Goal: Task Accomplishment & Management: Manage account settings

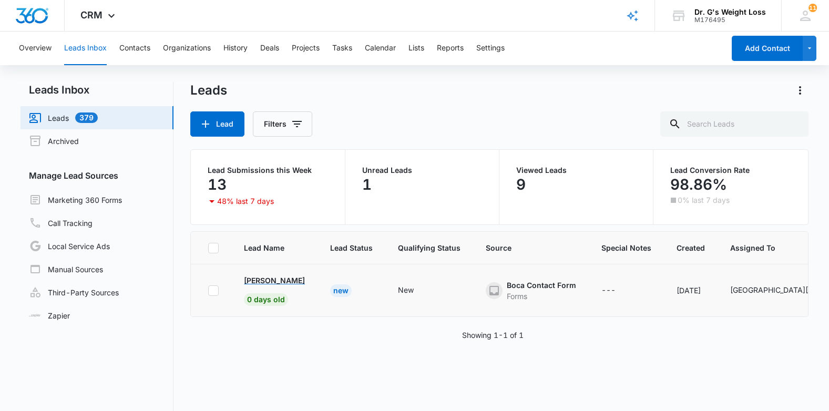
click at [258, 282] on p "[PERSON_NAME]" at bounding box center [274, 280] width 61 height 11
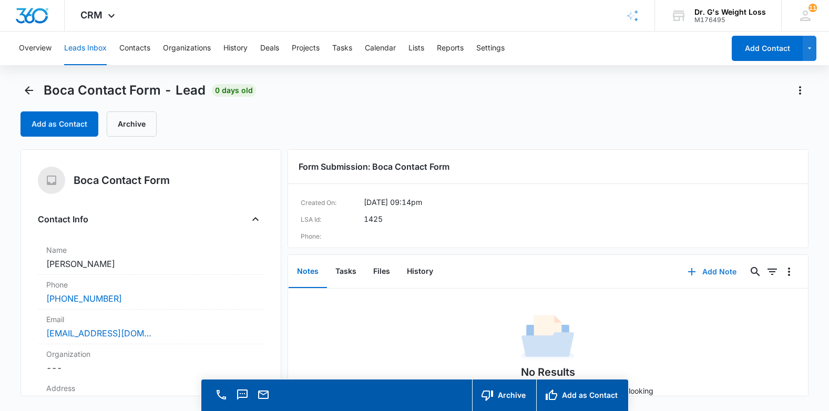
click at [702, 273] on button "Add Note" at bounding box center [712, 271] width 70 height 25
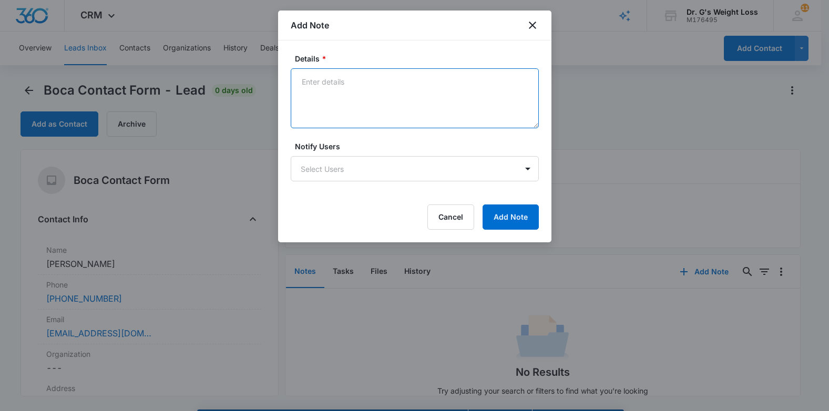
click at [365, 99] on textarea "Details *" at bounding box center [415, 98] width 248 height 60
type textarea "[PERSON_NAME] left a mess"
click at [536, 27] on icon "close" at bounding box center [532, 25] width 13 height 13
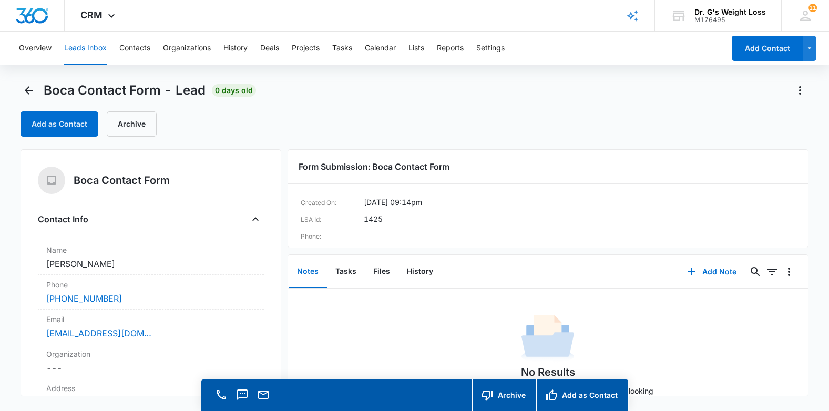
click at [510, 130] on div "Add as Contact Archive" at bounding box center [413, 123] width 787 height 25
click at [707, 274] on button "Add Note" at bounding box center [712, 271] width 70 height 25
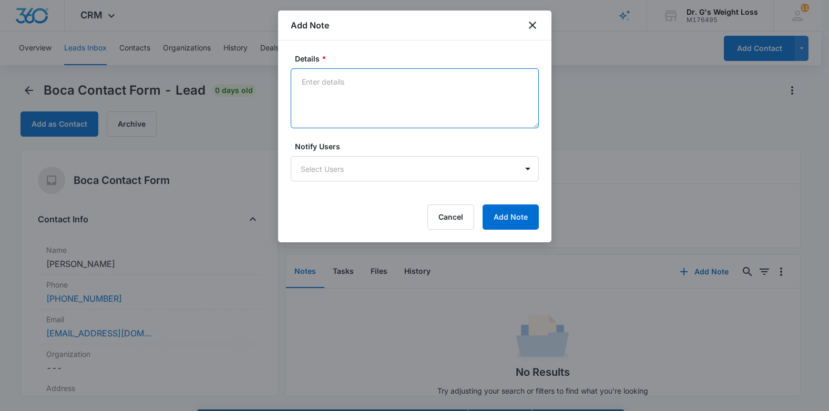
click at [420, 97] on textarea "Details *" at bounding box center [415, 98] width 248 height 60
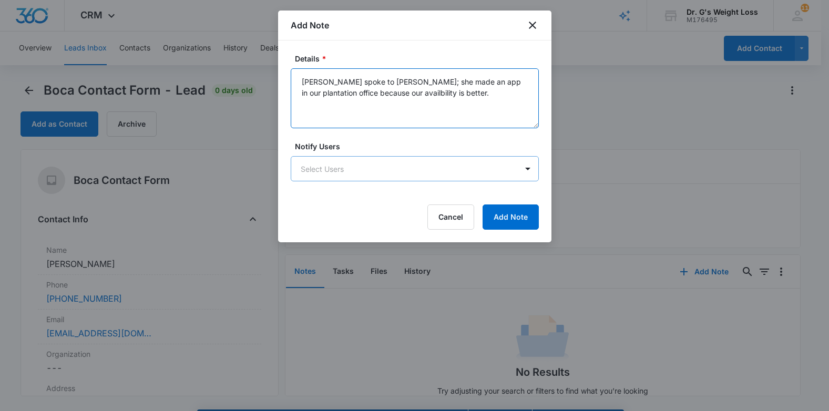
type textarea "Olivia spoke to Sophie; she made an app in our plantation office because our av…"
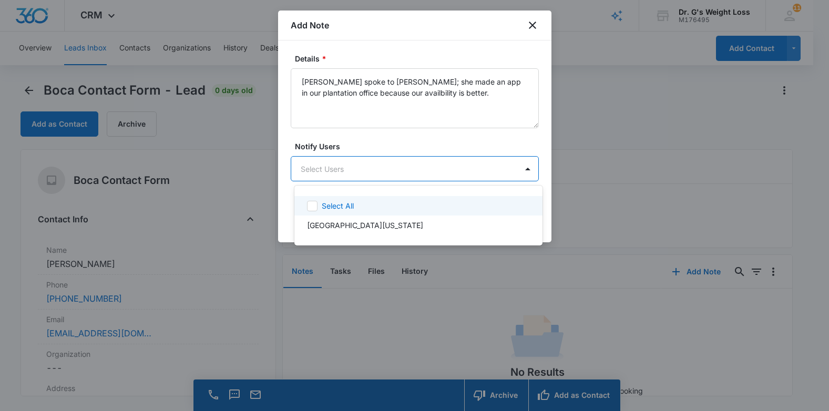
click at [446, 166] on body "CRM Apps Reputation Forms CRM Email Social Content Ads Intelligence Files Brand…" at bounding box center [414, 205] width 829 height 411
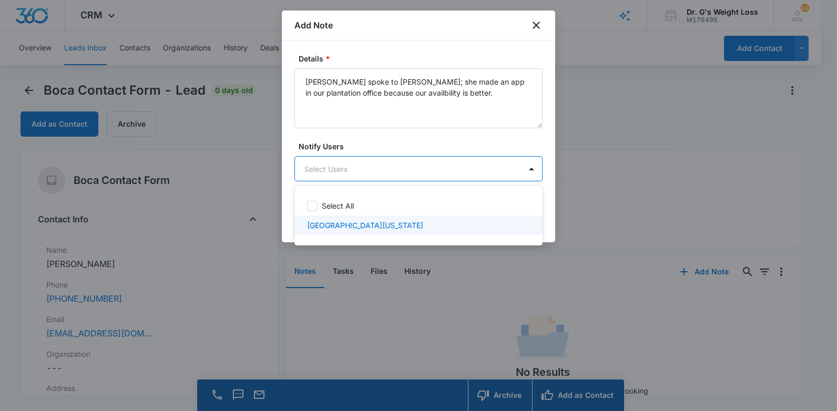
click at [414, 227] on div "Boca Florida" at bounding box center [417, 225] width 221 height 11
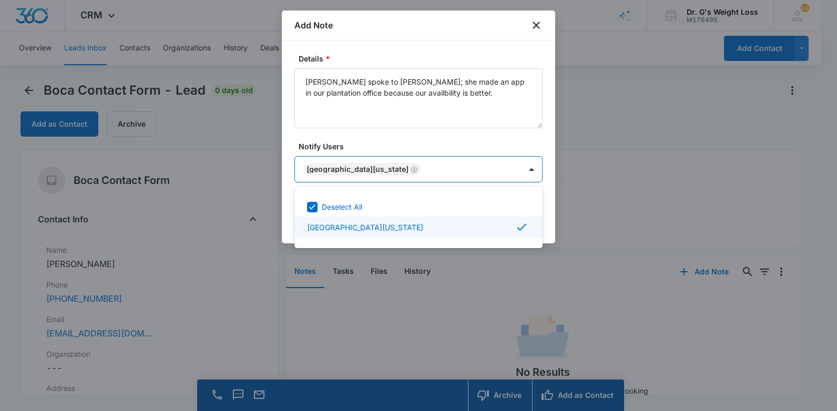
drag, startPoint x: 550, startPoint y: 209, endPoint x: 543, endPoint y: 215, distance: 9.3
click at [550, 209] on div at bounding box center [418, 205] width 837 height 411
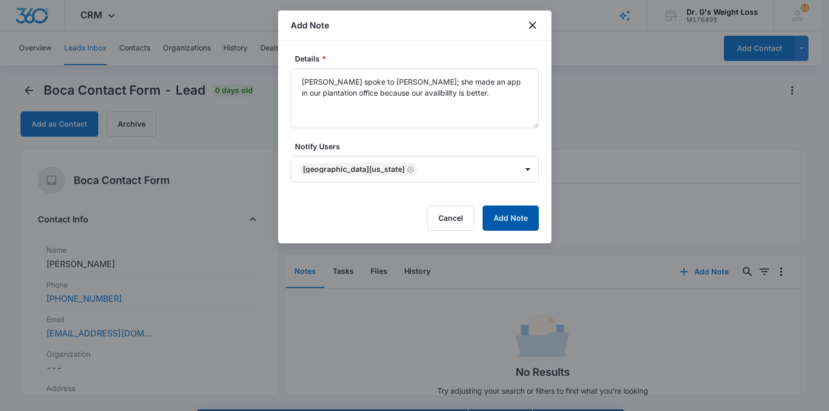
click at [528, 219] on button "Add Note" at bounding box center [510, 217] width 56 height 25
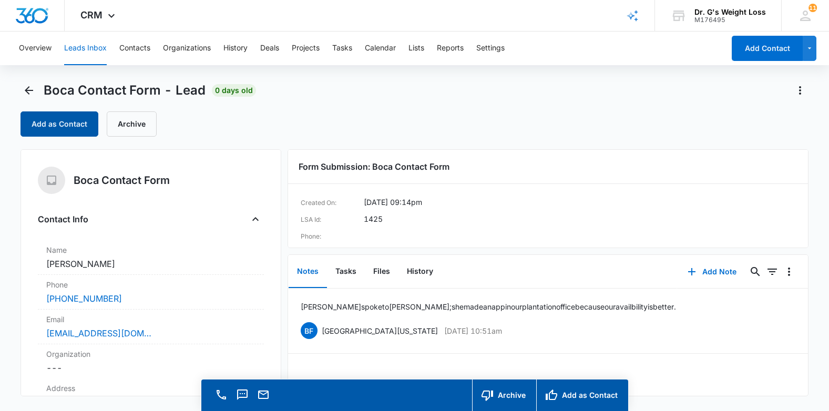
click at [68, 122] on button "Add as Contact" at bounding box center [59, 123] width 78 height 25
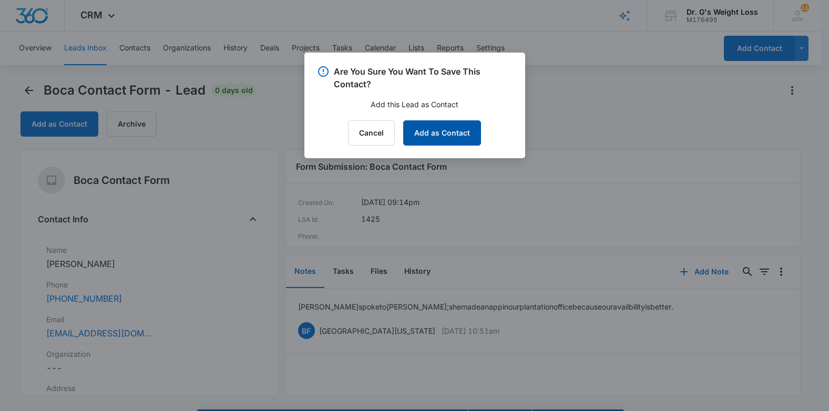
click at [442, 137] on button "Add as Contact" at bounding box center [442, 132] width 78 height 25
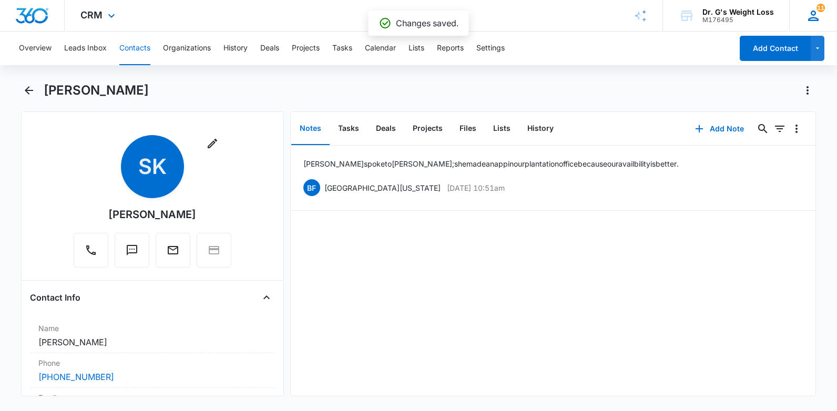
click at [802, 16] on div "11 BF Boca Florida deerfield.florida@drgsweightloss.com My Profile 11 Notificat…" at bounding box center [813, 15] width 48 height 31
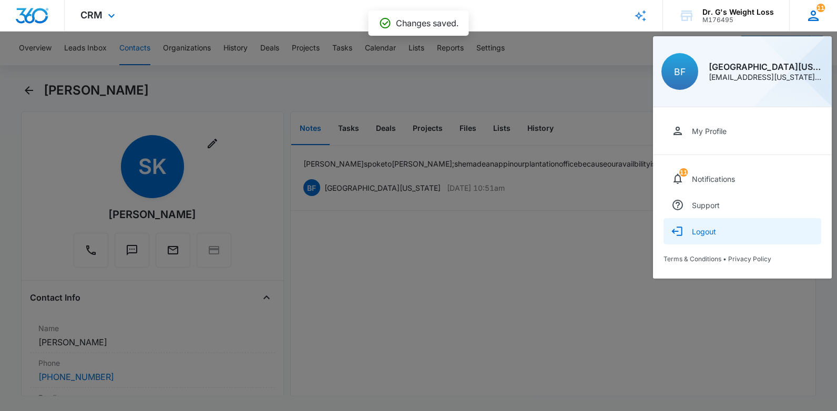
drag, startPoint x: 706, startPoint y: 234, endPoint x: 691, endPoint y: 232, distance: 15.4
click at [702, 233] on div "Logout" at bounding box center [704, 231] width 24 height 9
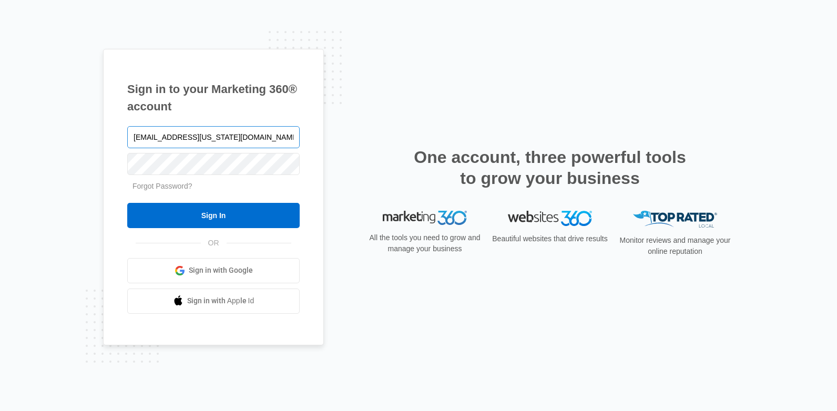
click at [267, 147] on input "[EMAIL_ADDRESS][US_STATE][DOMAIN_NAME]" at bounding box center [213, 137] width 172 height 22
type input "[EMAIL_ADDRESS][US_STATE][DOMAIN_NAME]"
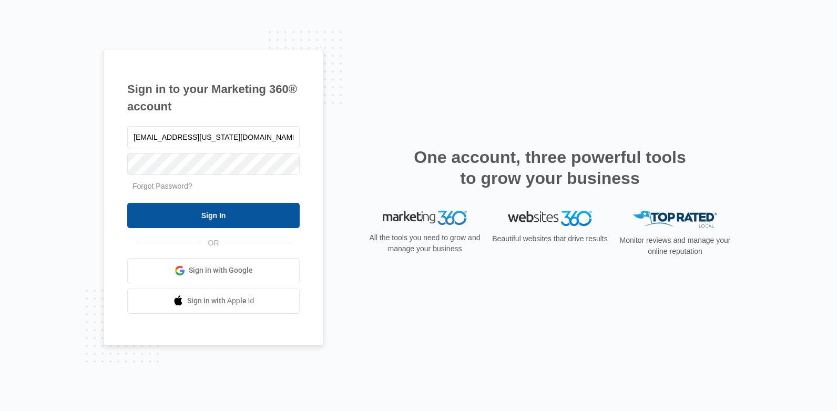
click at [208, 208] on input "Sign In" at bounding box center [213, 215] width 172 height 25
